Goal: Task Accomplishment & Management: Manage account settings

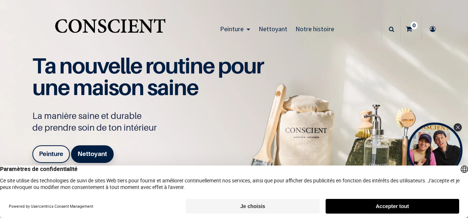
click at [369, 202] on button "Accepter tout" at bounding box center [391, 206] width 133 height 15
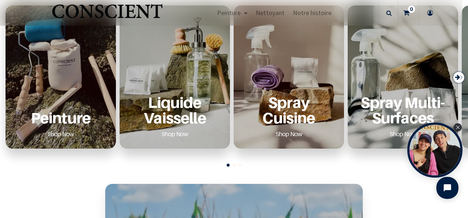
scroll to position [294, 0]
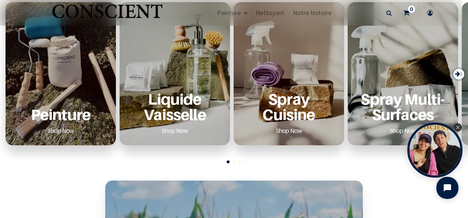
click at [69, 121] on p "Peinture" at bounding box center [60, 114] width 93 height 15
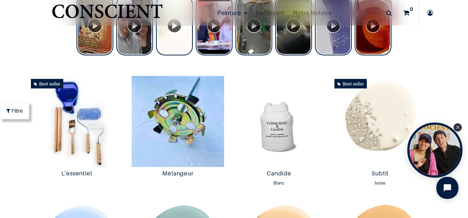
scroll to position [368, 0]
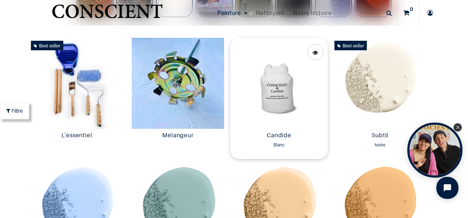
click at [273, 101] on img at bounding box center [278, 83] width 97 height 91
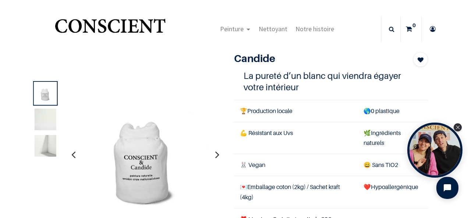
click at [46, 123] on img at bounding box center [46, 120] width 22 height 22
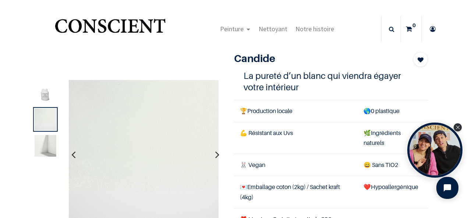
click at [46, 123] on img at bounding box center [46, 120] width 22 height 22
click at [189, 56] on div "1" at bounding box center [229, 183] width 410 height 262
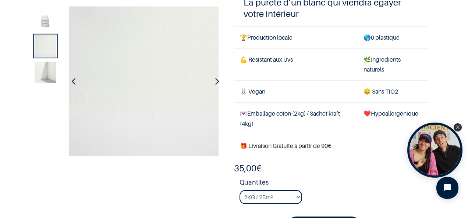
scroll to position [37, 0]
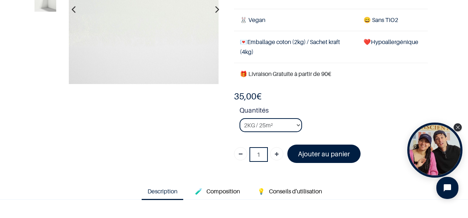
scroll to position [110, 0]
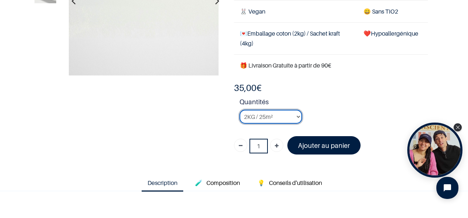
click at [295, 115] on select "2KG / 25m² 4KG / 50m² 8KG / 100m² Testeur" at bounding box center [270, 117] width 62 height 14
select select "2"
click at [239, 110] on select "2KG / 25m² 4KG / 50m² 8KG / 100m² Testeur" at bounding box center [270, 117] width 62 height 14
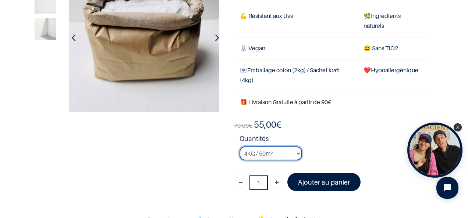
scroll to position [37, 0]
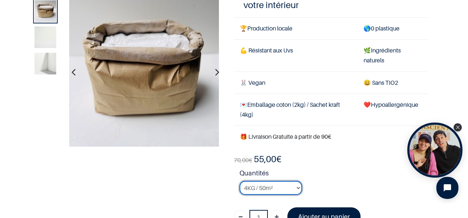
scroll to position [74, 0]
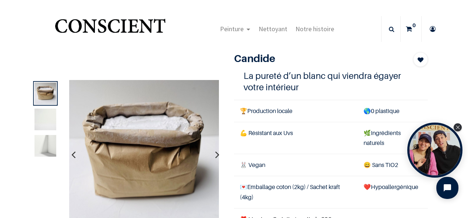
click at [433, 26] on icon at bounding box center [432, 29] width 12 height 26
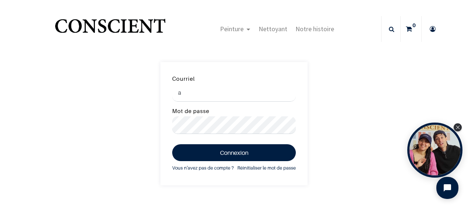
click at [270, 96] on input "a" at bounding box center [234, 93] width 124 height 18
type input "arnaudpoujade@hotmail.com"
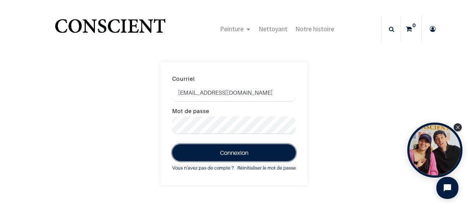
click at [224, 154] on button "Connexion" at bounding box center [234, 152] width 124 height 17
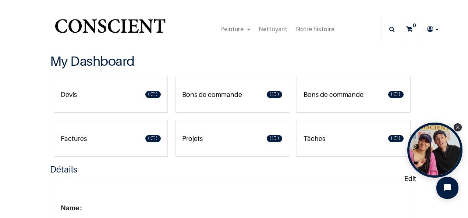
type input "[EMAIL_ADDRESS][DOMAIN_NAME]"
click at [68, 139] on p "Factures" at bounding box center [74, 139] width 26 height 10
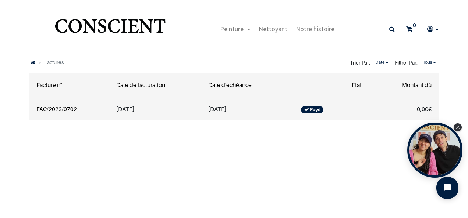
type input "[EMAIL_ADDRESS][DOMAIN_NAME]"
click at [62, 110] on link "FAC/2023/0702" at bounding box center [56, 109] width 40 height 7
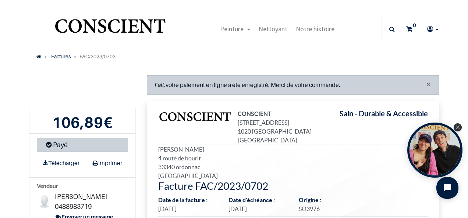
type input "[EMAIL_ADDRESS][DOMAIN_NAME]"
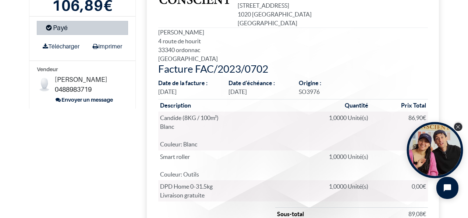
click at [458, 127] on icon "Close Tolstoy widget" at bounding box center [458, 127] width 4 height 4
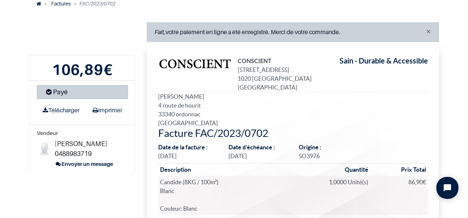
scroll to position [0, 0]
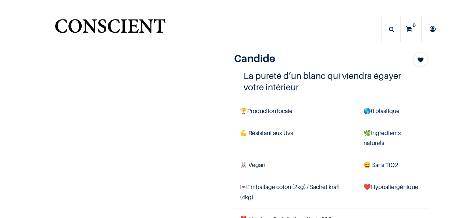
select select "2"
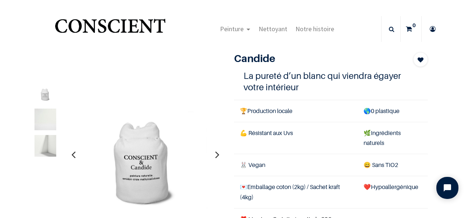
type input "[EMAIL_ADDRESS][DOMAIN_NAME]"
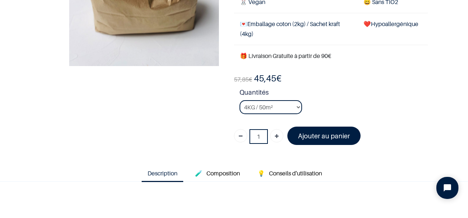
scroll to position [147, 0]
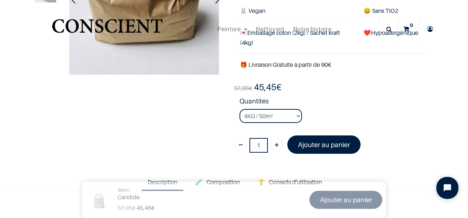
scroll to position [74, 0]
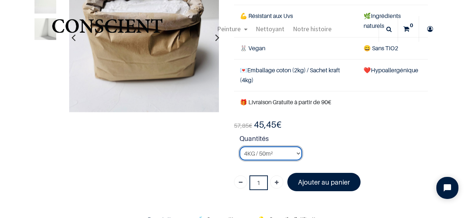
click at [296, 153] on select "2KG / 25m² 4KG / 50m² 8KG / 100m² Testeur" at bounding box center [270, 154] width 62 height 14
select select "3"
click at [239, 147] on select "2KG / 25m² 4KG / 50m² 8KG / 100m² Testeur" at bounding box center [270, 154] width 62 height 14
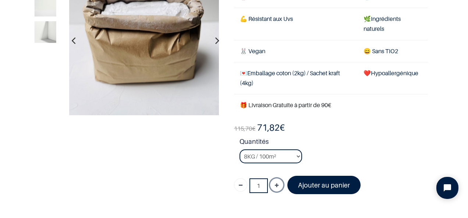
scroll to position [110, 0]
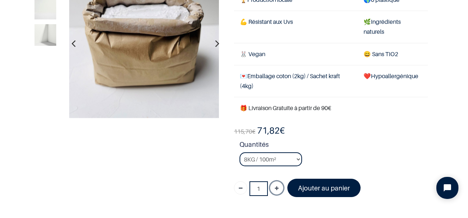
scroll to position [74, 0]
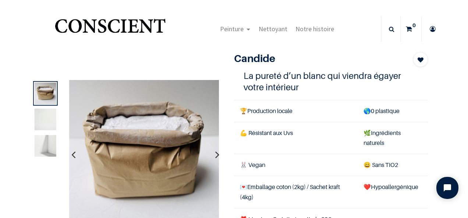
click at [42, 146] on img at bounding box center [46, 146] width 22 height 22
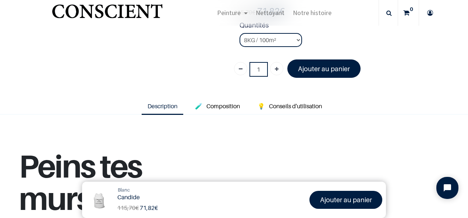
scroll to position [184, 0]
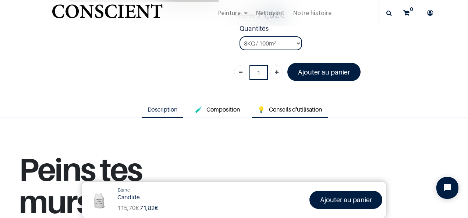
click at [272, 110] on span "Conseils d'utilisation" at bounding box center [295, 109] width 53 height 7
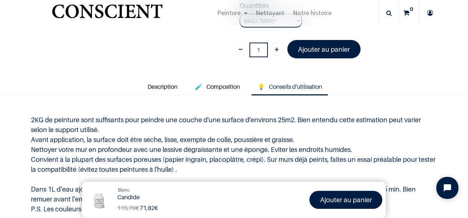
scroll to position [221, 0]
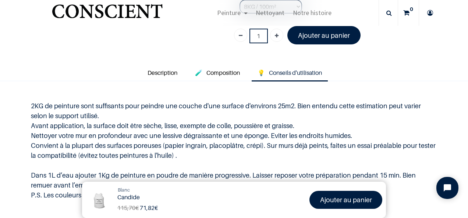
click at [405, 199] on p "2KG de peinture sont suffisants pour peindre une couche d'une surface d'environ…" at bounding box center [234, 150] width 406 height 99
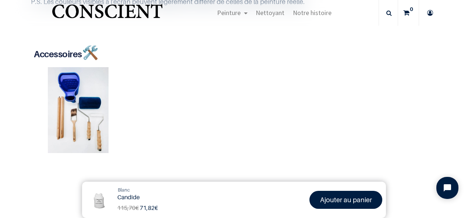
scroll to position [404, 0]
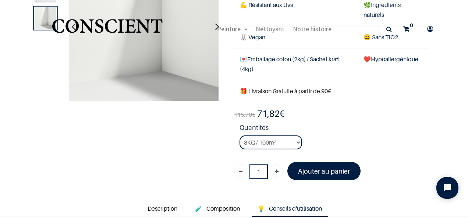
scroll to position [74, 0]
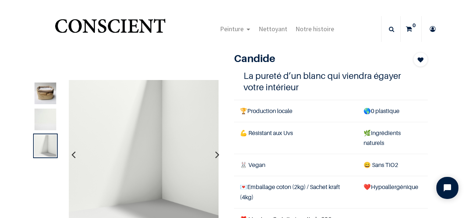
click at [427, 26] on icon at bounding box center [432, 29] width 12 height 26
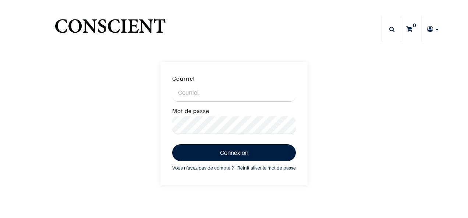
drag, startPoint x: 0, startPoint y: 0, endPoint x: 190, endPoint y: 99, distance: 214.4
click at [190, 99] on input "Courriel" at bounding box center [234, 93] width 124 height 18
type input "[EMAIL_ADDRESS][DOMAIN_NAME]"
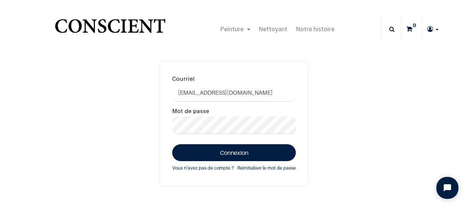
type input "[EMAIL_ADDRESS][DOMAIN_NAME]"
click at [233, 151] on button "Connexion" at bounding box center [234, 152] width 124 height 17
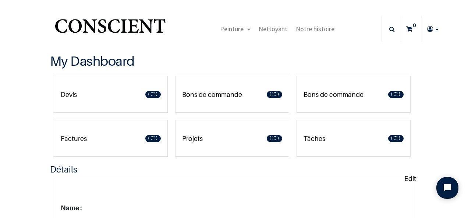
type input "[EMAIL_ADDRESS][DOMAIN_NAME]"
